Goal: Find specific page/section: Find specific page/section

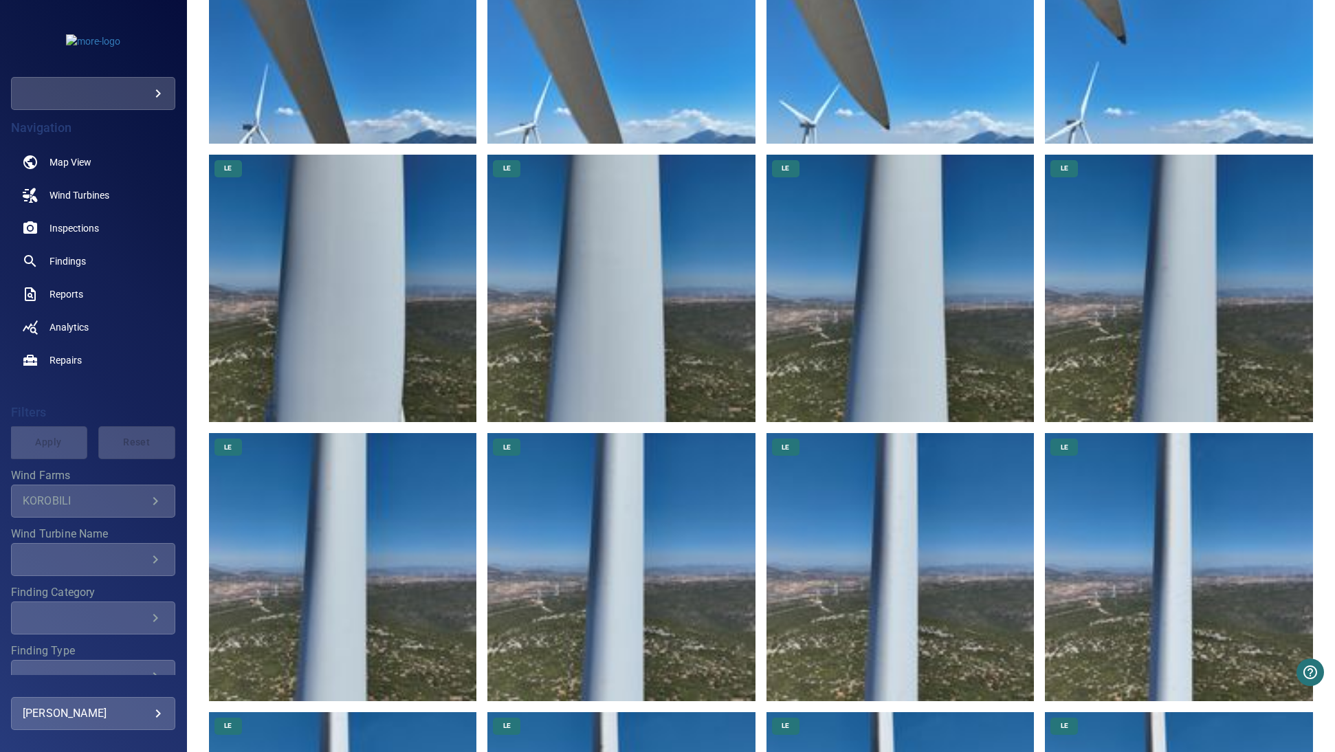
scroll to position [5568, 0]
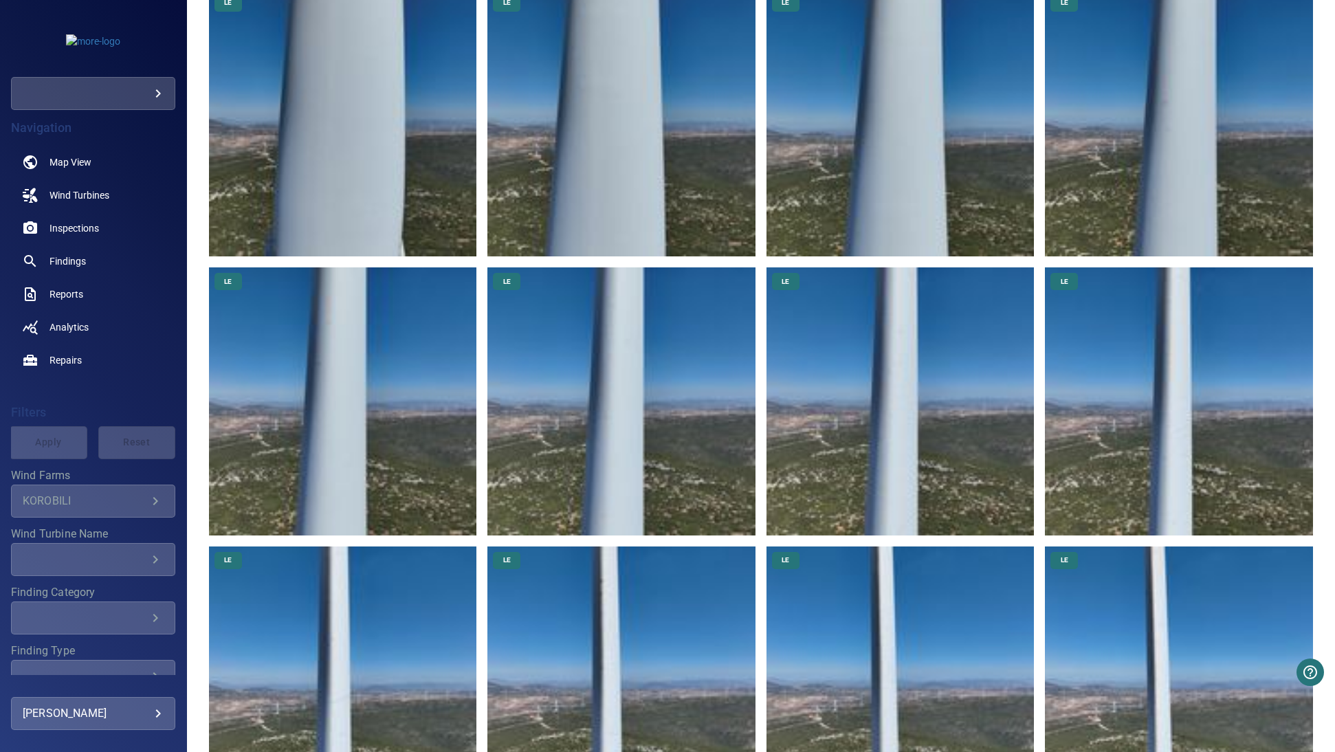
drag, startPoint x: 641, startPoint y: 514, endPoint x: 484, endPoint y: 482, distance: 159.9
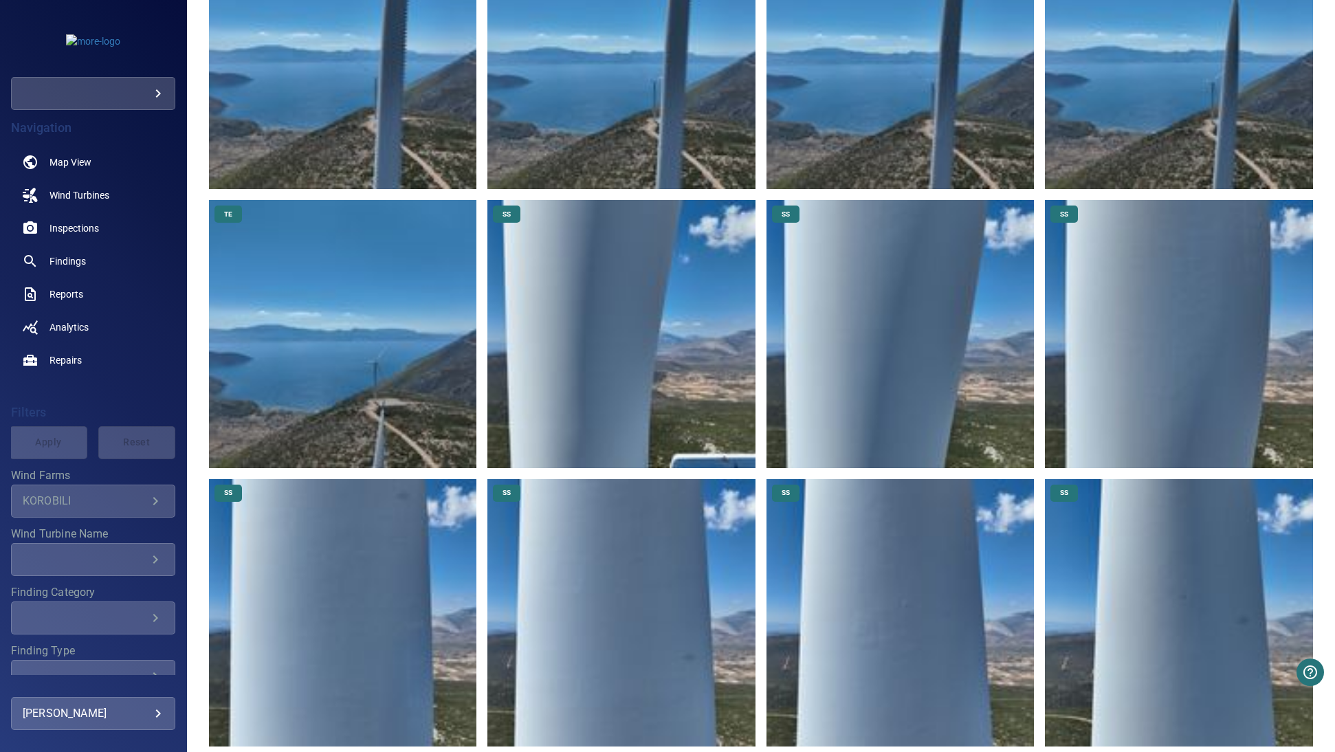
scroll to position [9212, 0]
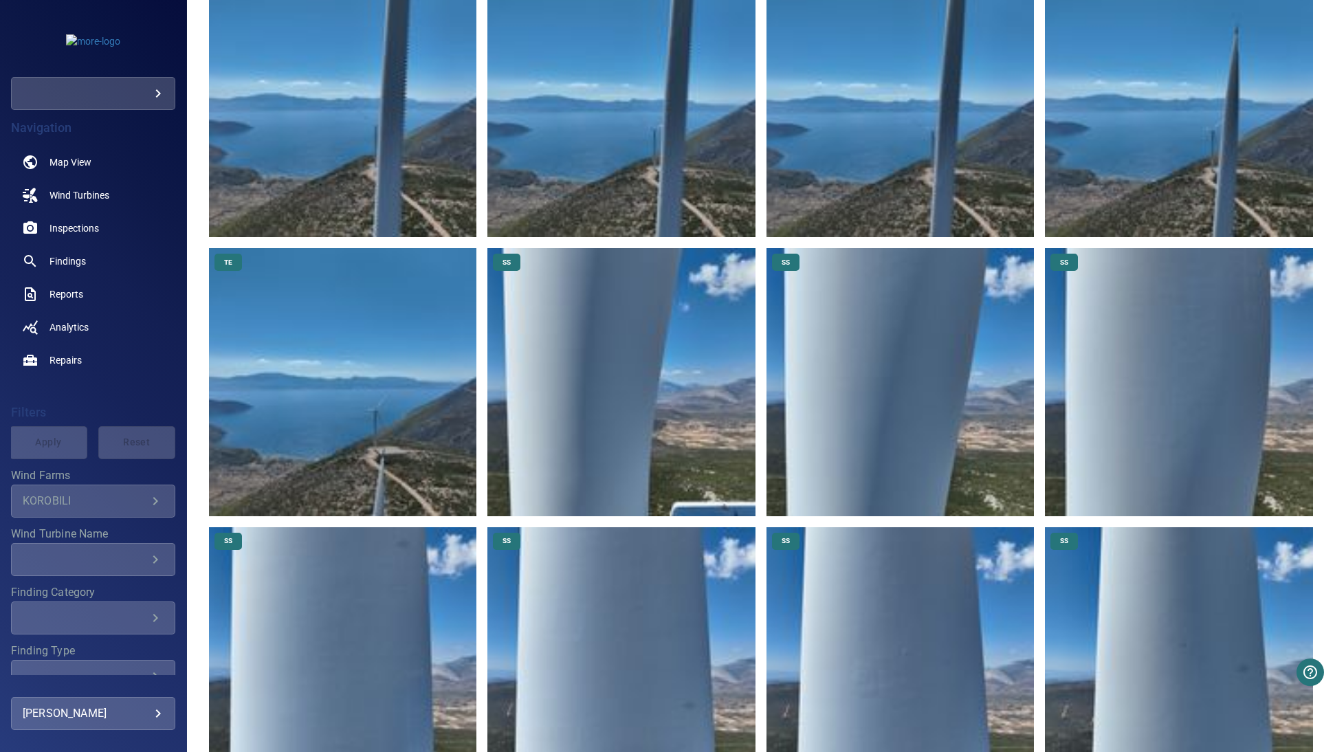
click at [648, 401] on img at bounding box center [621, 382] width 268 height 268
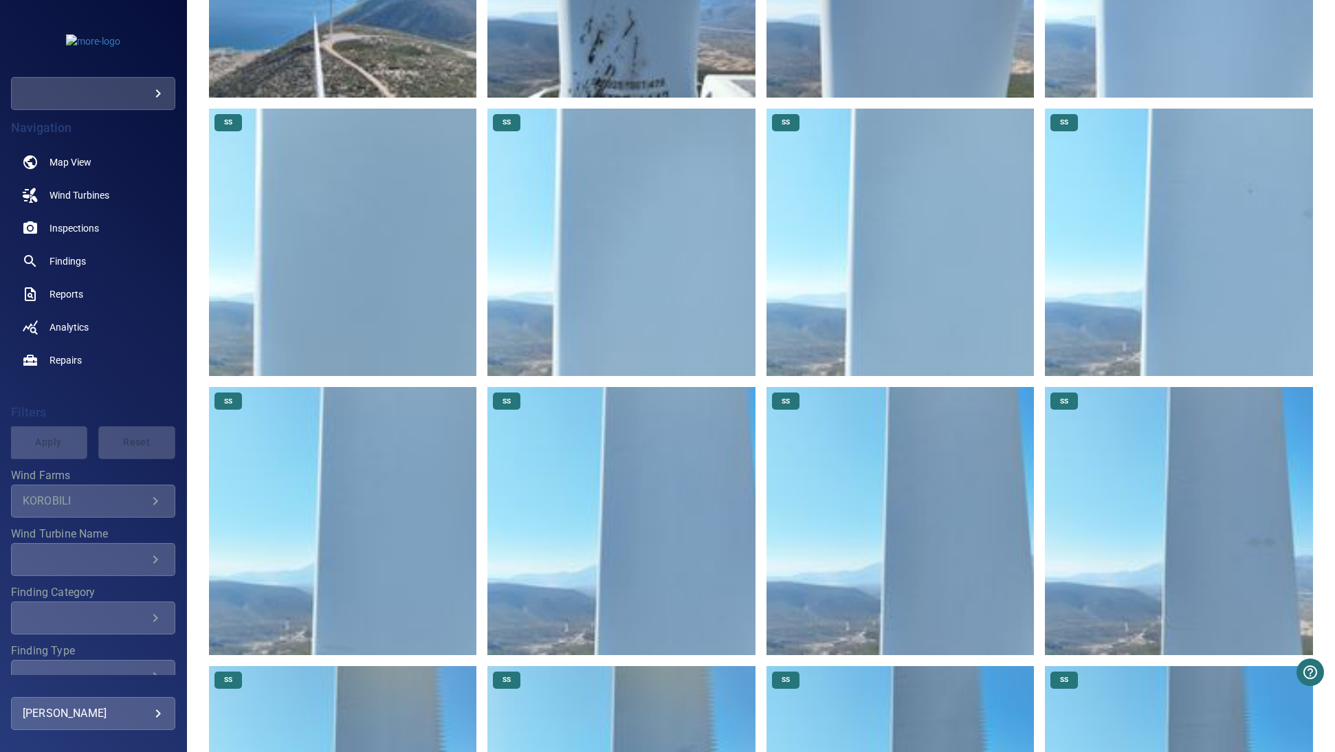
scroll to position [14651, 0]
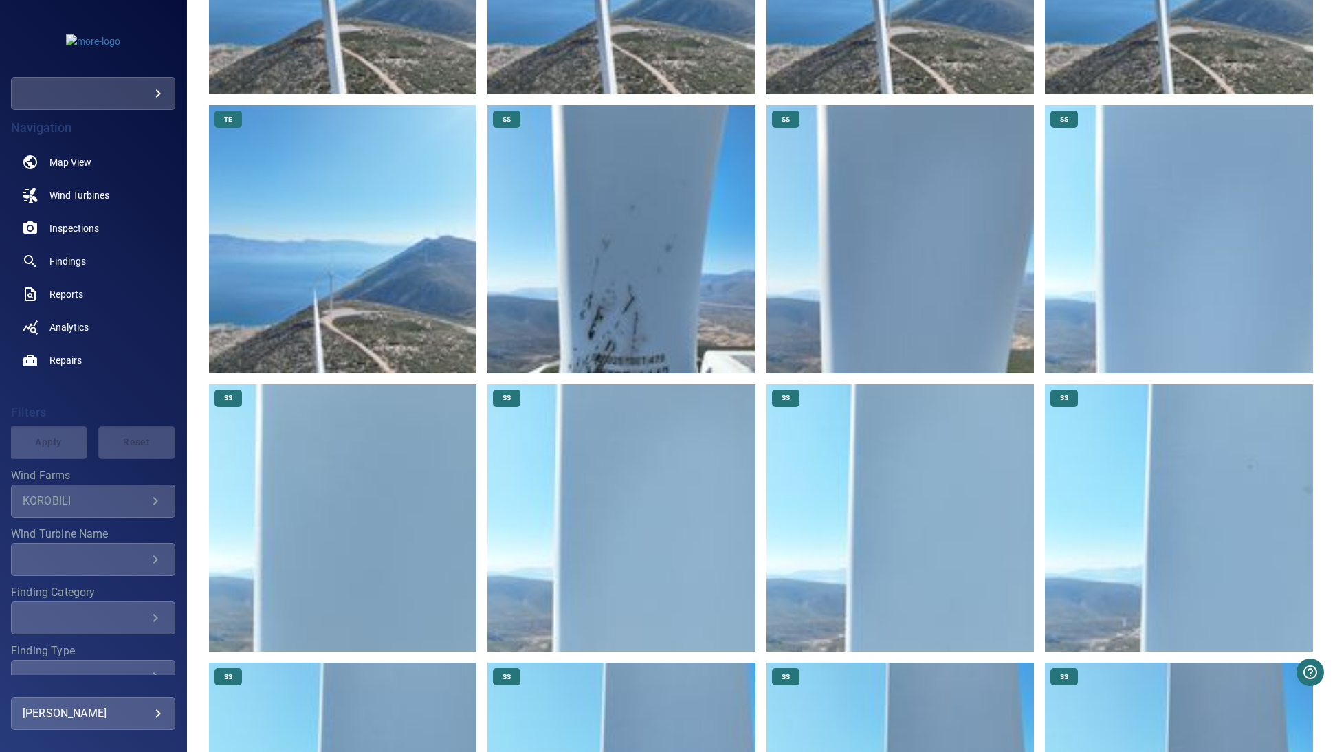
click at [626, 172] on img at bounding box center [621, 239] width 268 height 268
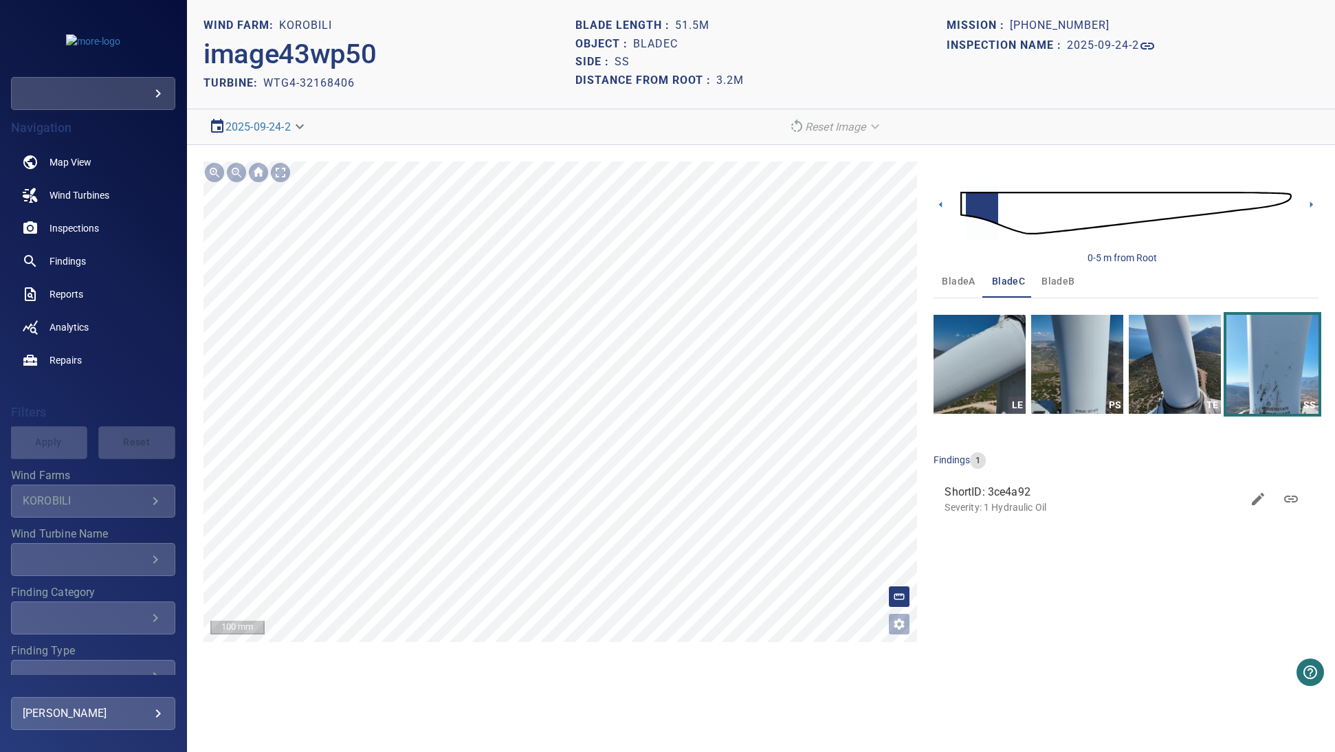
click at [751, 364] on icon at bounding box center [644, 126] width 1200 height 1655
